Goal: Information Seeking & Learning: Learn about a topic

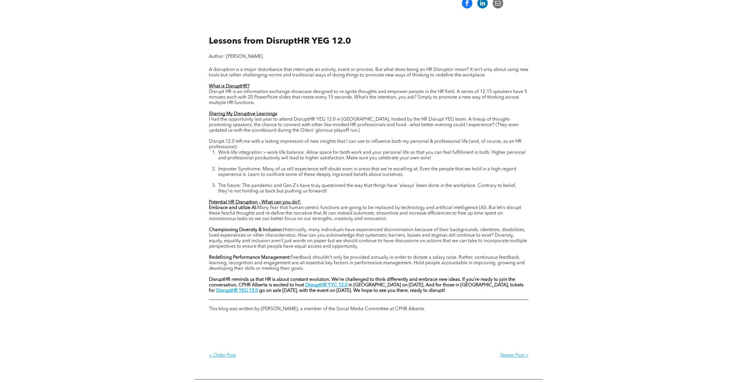
scroll to position [233, 0]
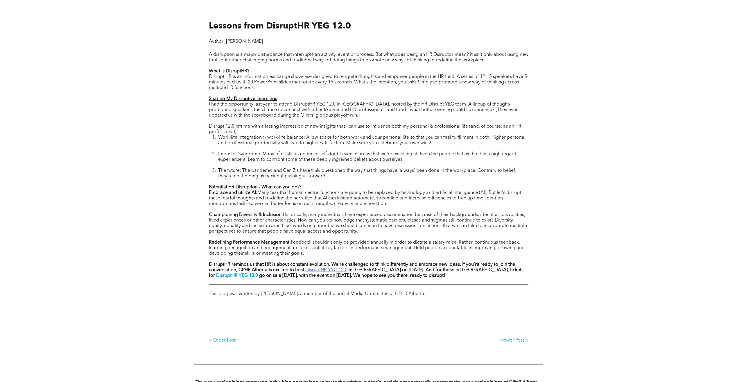
click at [331, 271] on strong "DisruptHR YYC 12.0" at bounding box center [327, 270] width 42 height 5
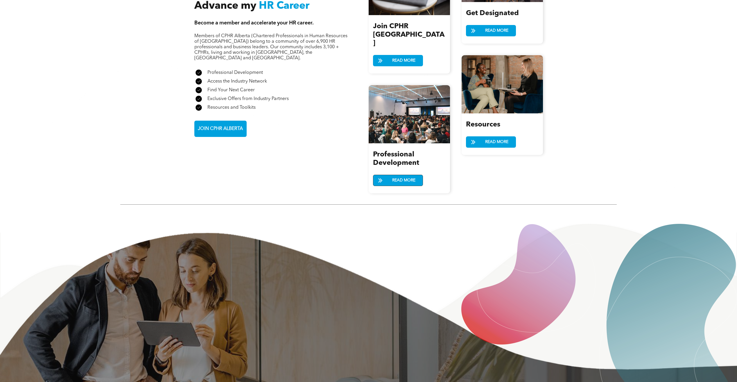
scroll to position [639, 0]
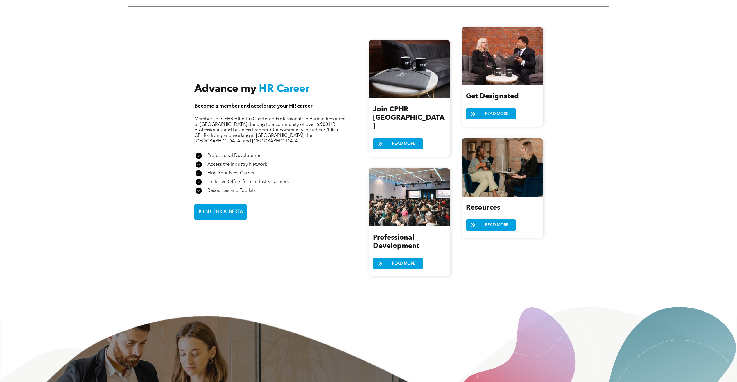
click at [396, 249] on div "Professional Development READ MORE" at bounding box center [409, 251] width 81 height 50
click at [396, 258] on span "READ MORE" at bounding box center [403, 263] width 27 height 11
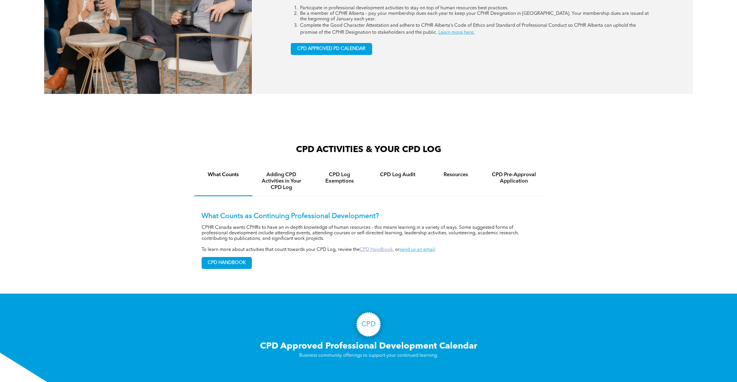
scroll to position [378, 0]
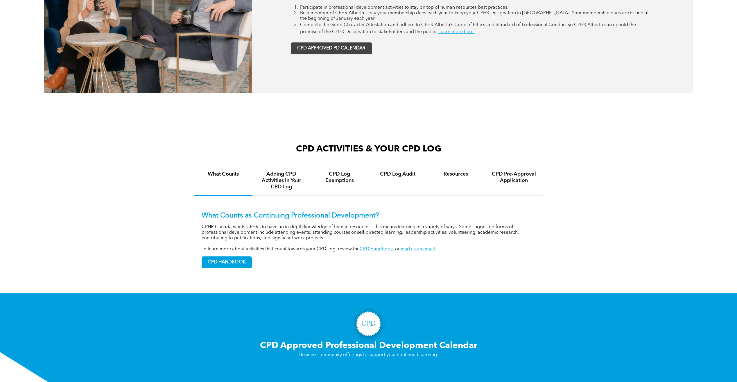
click at [334, 49] on span "CPD APPROVED PD CALENDAR" at bounding box center [331, 49] width 68 height 6
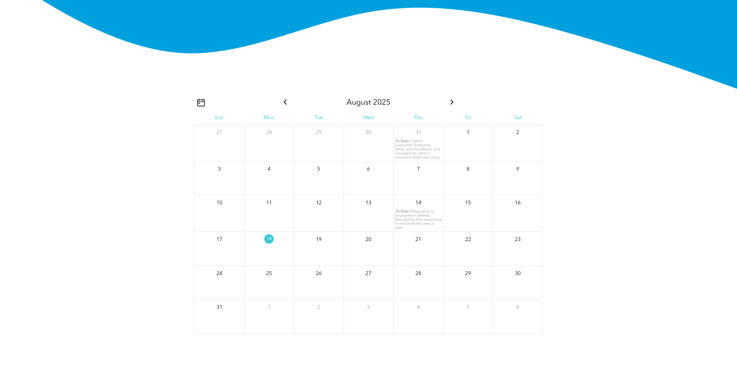
scroll to position [758, 0]
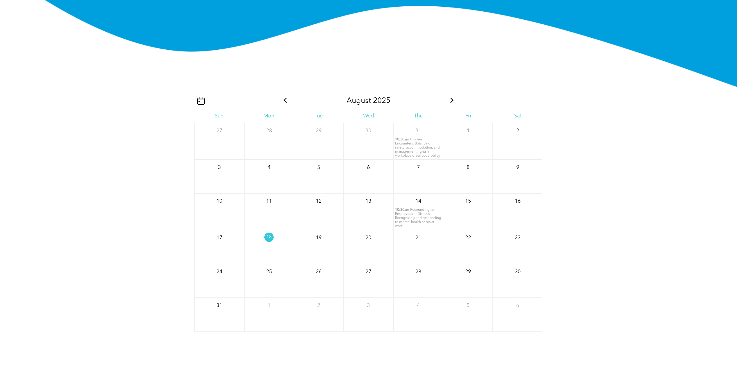
click at [453, 100] on icon at bounding box center [453, 100] width 8 height 5
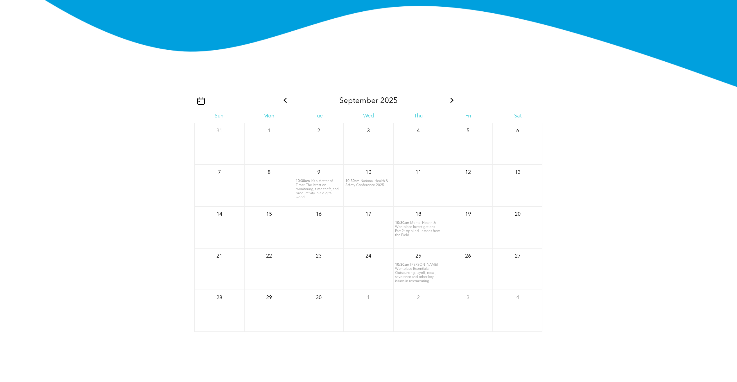
click at [283, 101] on icon at bounding box center [286, 100] width 8 height 5
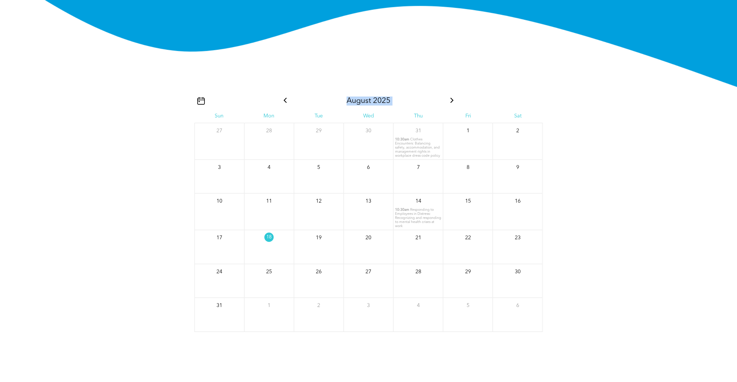
click at [283, 101] on icon at bounding box center [286, 100] width 8 height 5
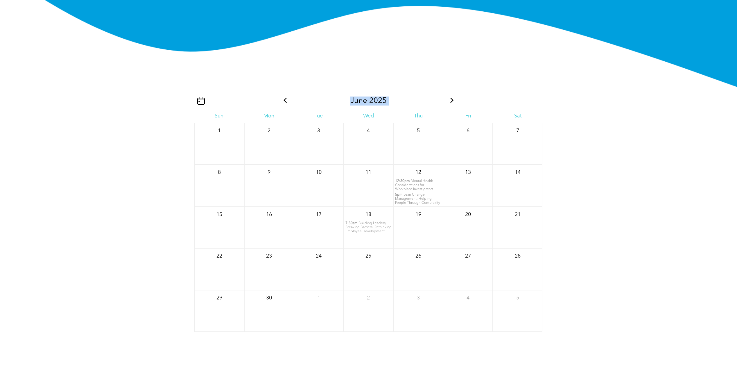
click at [285, 101] on icon at bounding box center [285, 100] width 3 height 5
click at [448, 101] on div "April 2025" at bounding box center [369, 101] width 174 height 9
click at [450, 101] on icon at bounding box center [453, 100] width 8 height 5
click at [450, 100] on icon at bounding box center [453, 100] width 8 height 5
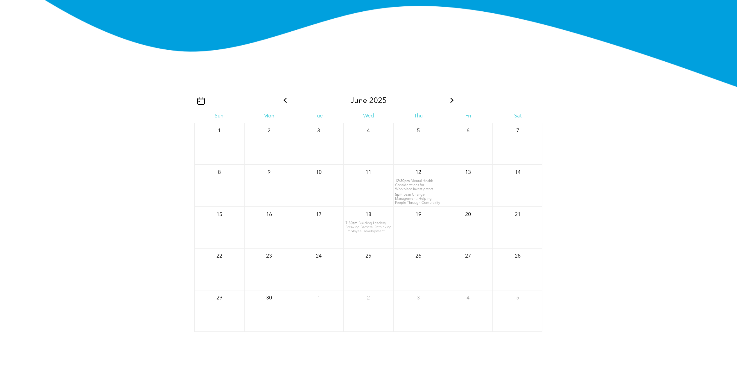
click at [454, 101] on icon at bounding box center [453, 100] width 8 height 5
click at [453, 101] on icon at bounding box center [453, 100] width 8 height 5
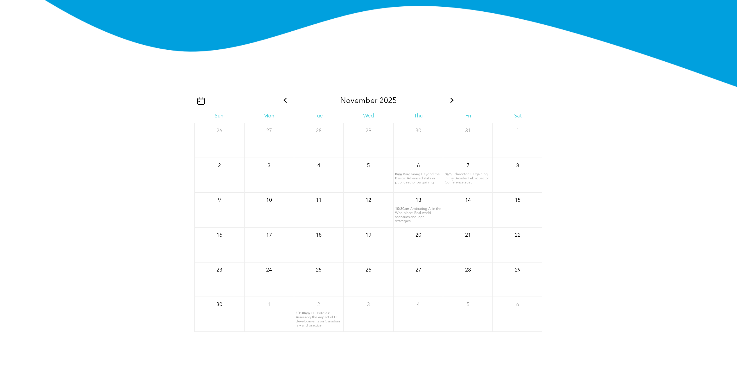
click at [453, 101] on icon at bounding box center [453, 100] width 8 height 5
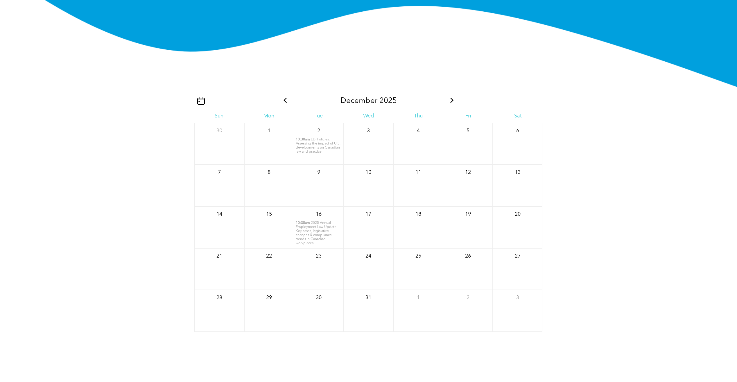
click at [453, 101] on icon at bounding box center [453, 100] width 8 height 5
